Goal: Information Seeking & Learning: Learn about a topic

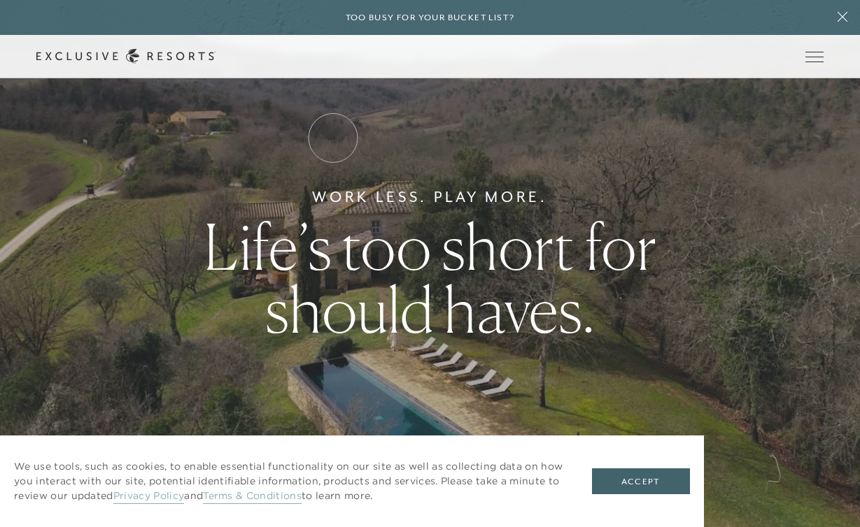
click at [0, 0] on link "Residence Collection" at bounding box center [0, 0] width 0 height 0
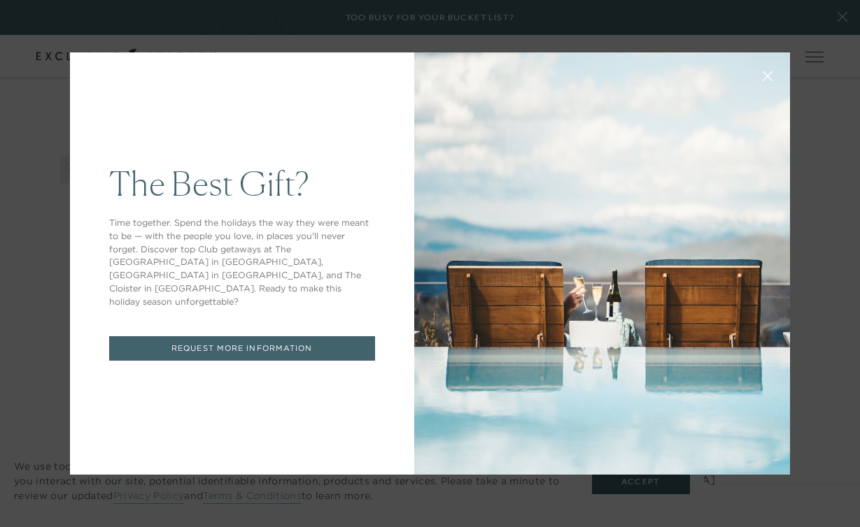
click at [766, 73] on icon at bounding box center [768, 76] width 10 height 10
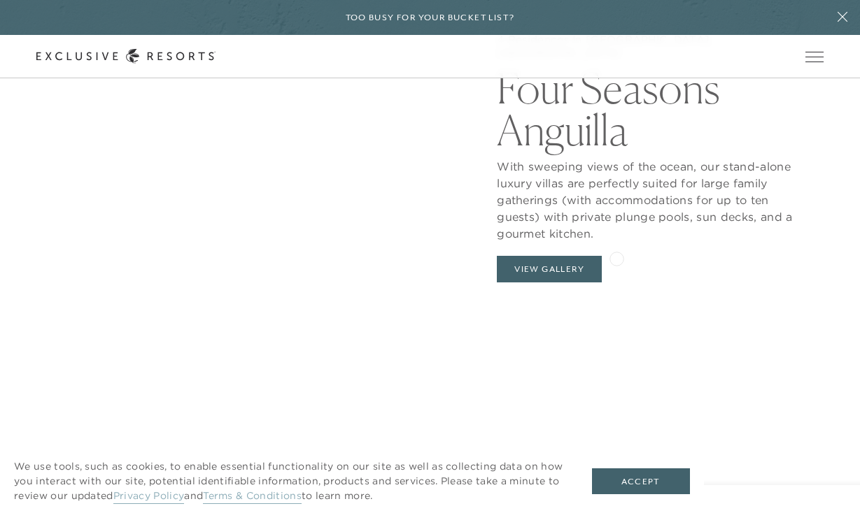
scroll to position [1331, 0]
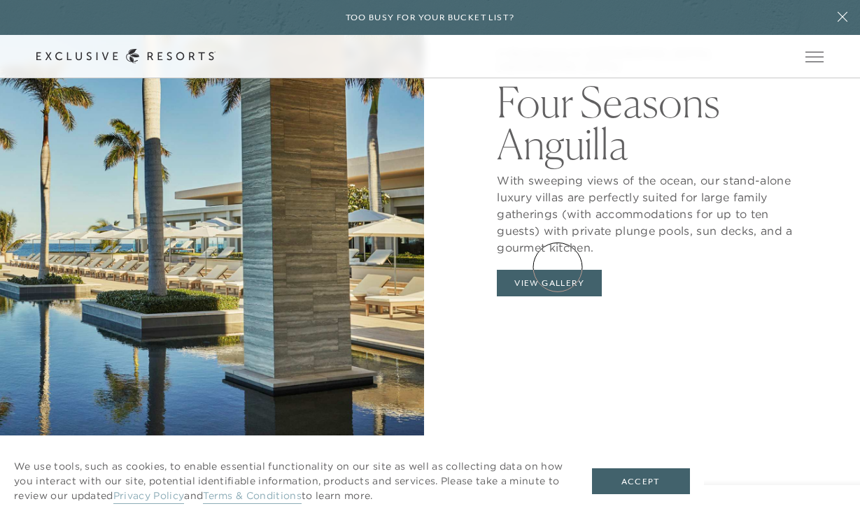
click at [558, 270] on button "View Gallery" at bounding box center [549, 283] width 105 height 27
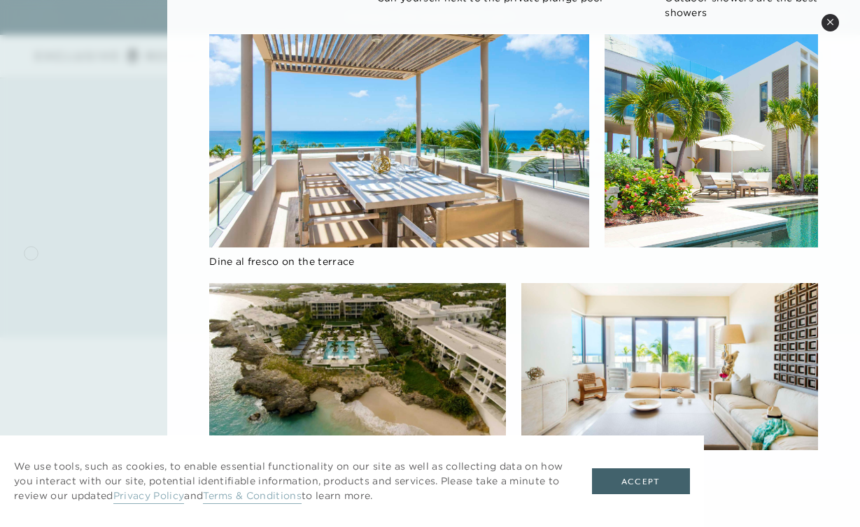
scroll to position [2098, 0]
click at [626, 482] on button "Accept" at bounding box center [641, 482] width 98 height 27
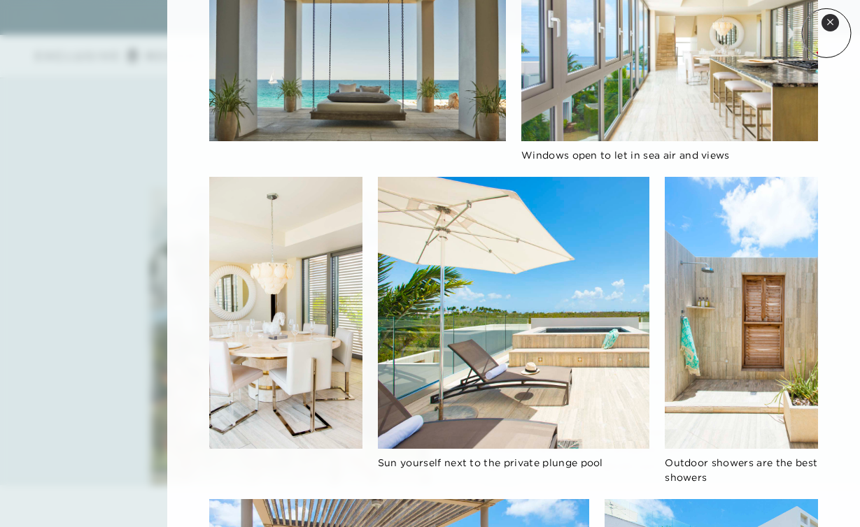
scroll to position [486, 0]
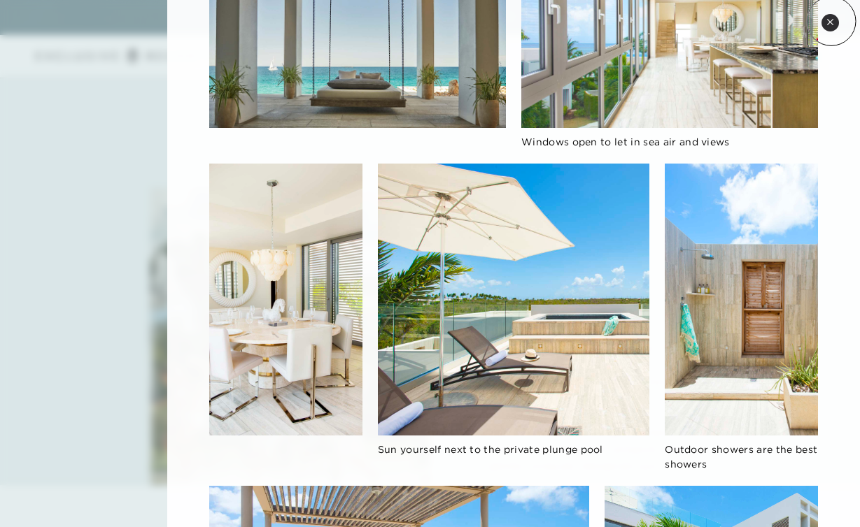
click at [831, 21] on icon at bounding box center [830, 22] width 6 height 6
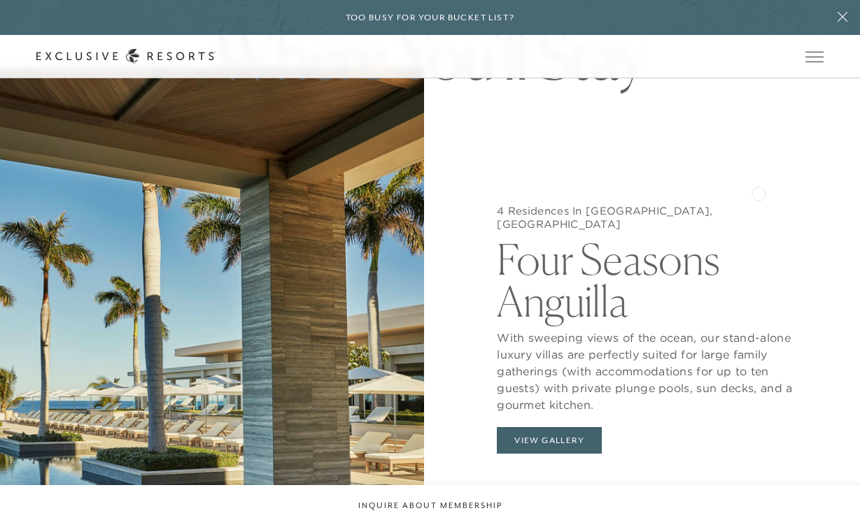
scroll to position [1172, 0]
click at [690, 205] on h5 "4 Residences In [GEOGRAPHIC_DATA], [GEOGRAPHIC_DATA]" at bounding box center [648, 218] width 302 height 27
click at [551, 428] on button "View Gallery" at bounding box center [549, 441] width 105 height 27
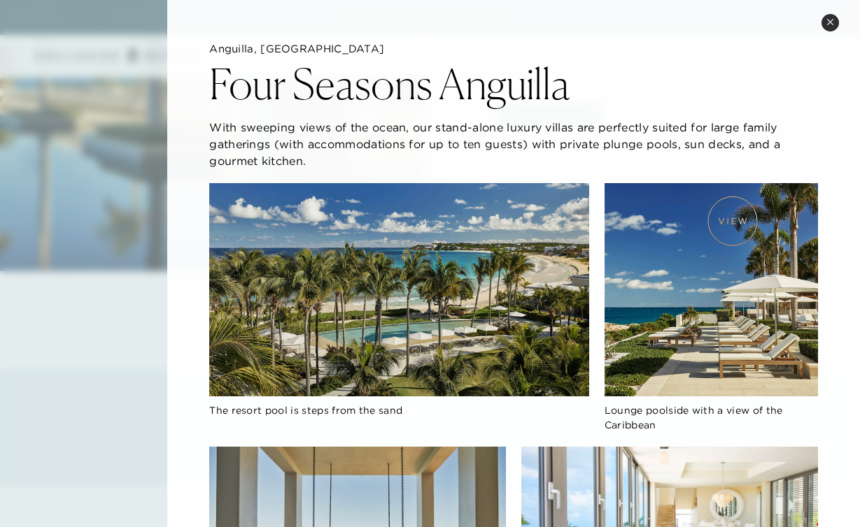
scroll to position [0, 0]
click at [830, 22] on icon at bounding box center [830, 22] width 6 height 6
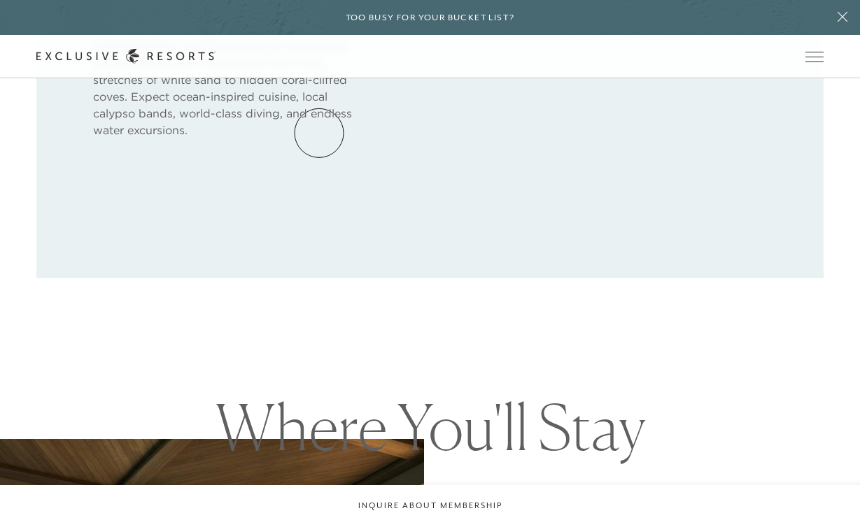
scroll to position [793, 0]
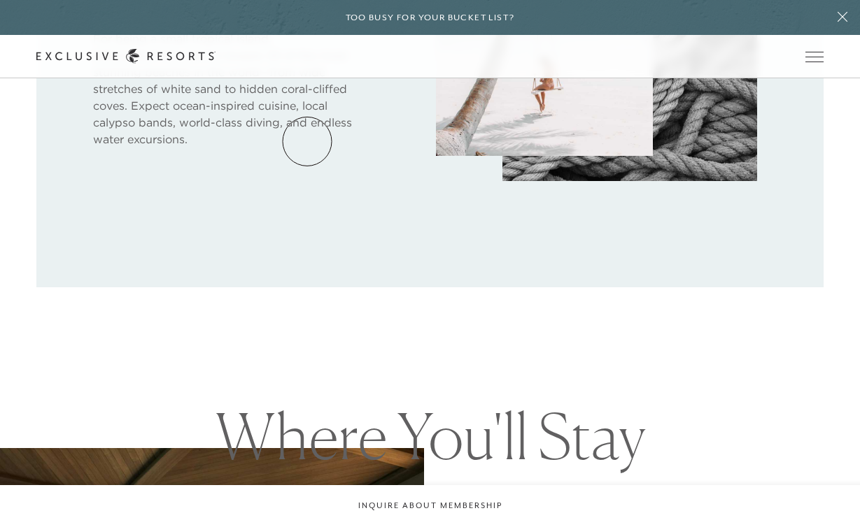
click at [0, 0] on link "Residence Collection" at bounding box center [0, 0] width 0 height 0
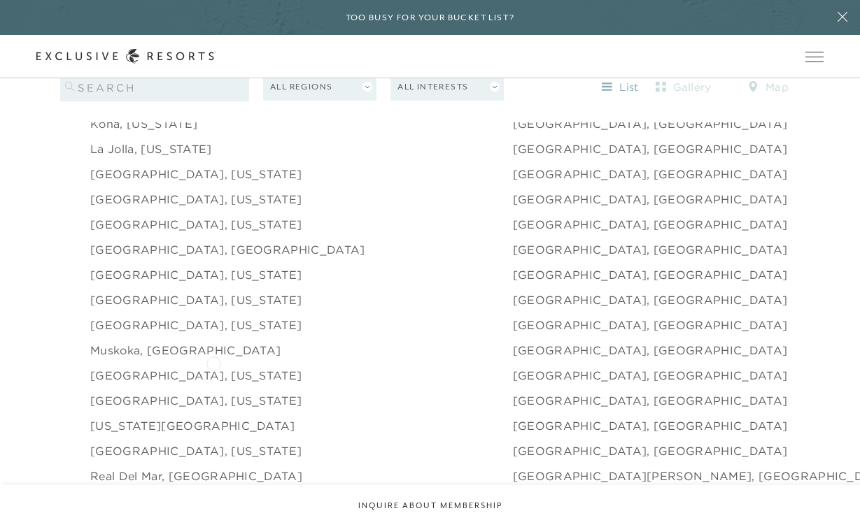
scroll to position [1850, 0]
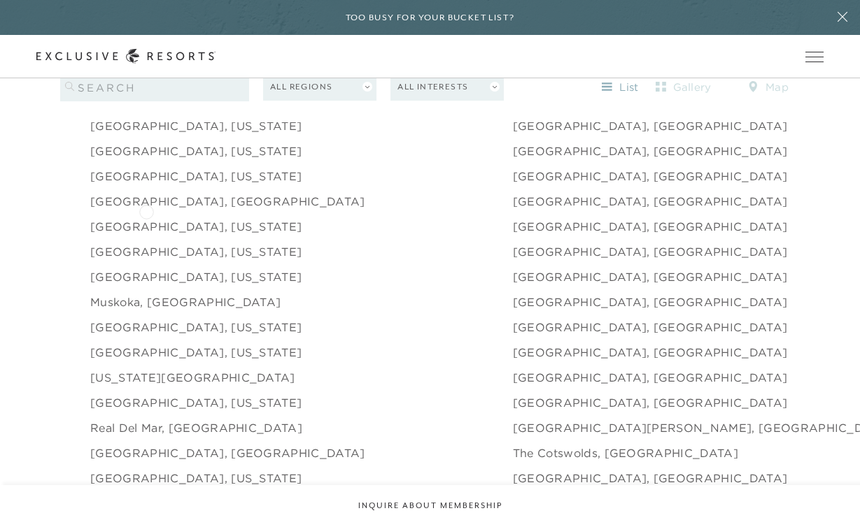
click at [146, 218] on link "[GEOGRAPHIC_DATA], [US_STATE]" at bounding box center [195, 226] width 211 height 17
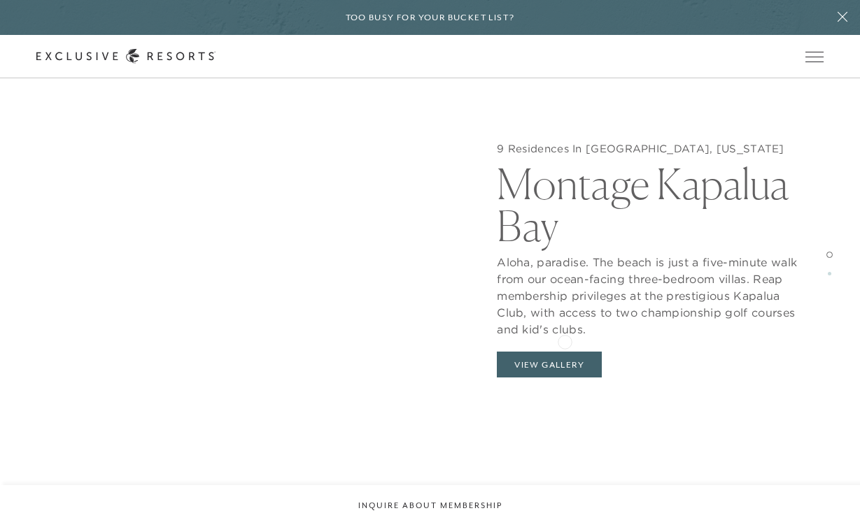
scroll to position [1550, 0]
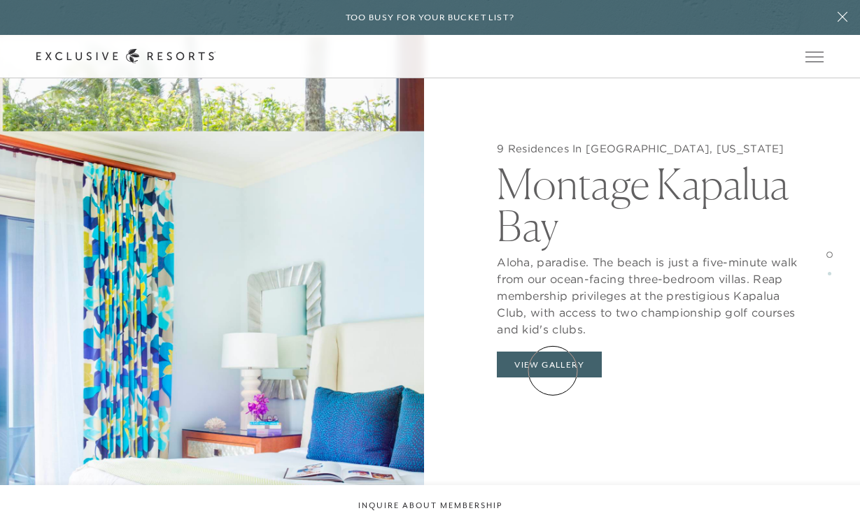
click at [553, 371] on button "View Gallery" at bounding box center [549, 365] width 105 height 27
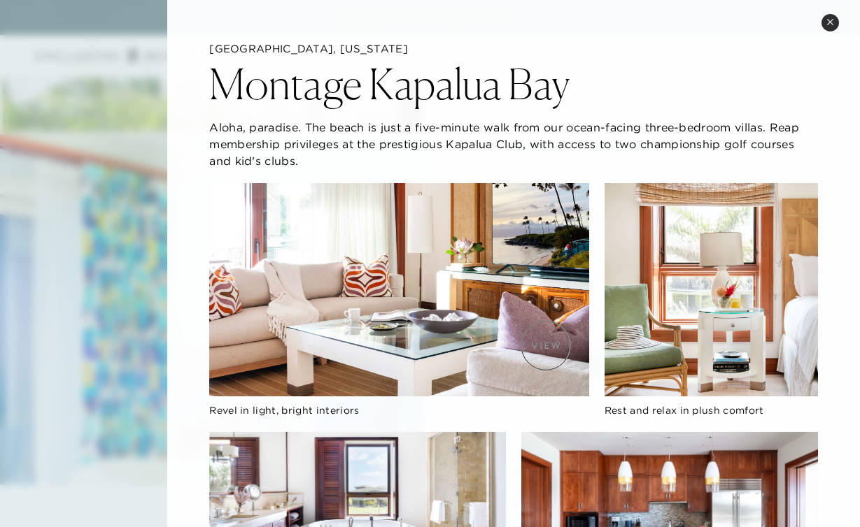
click at [546, 345] on img at bounding box center [399, 289] width 380 height 213
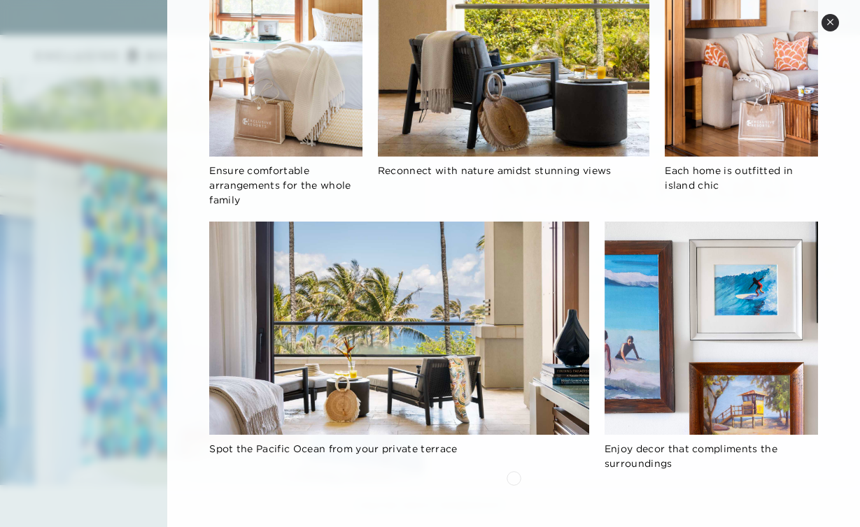
scroll to position [750, 0]
click at [828, 24] on icon at bounding box center [830, 22] width 6 height 6
